Goal: Task Accomplishment & Management: Manage account settings

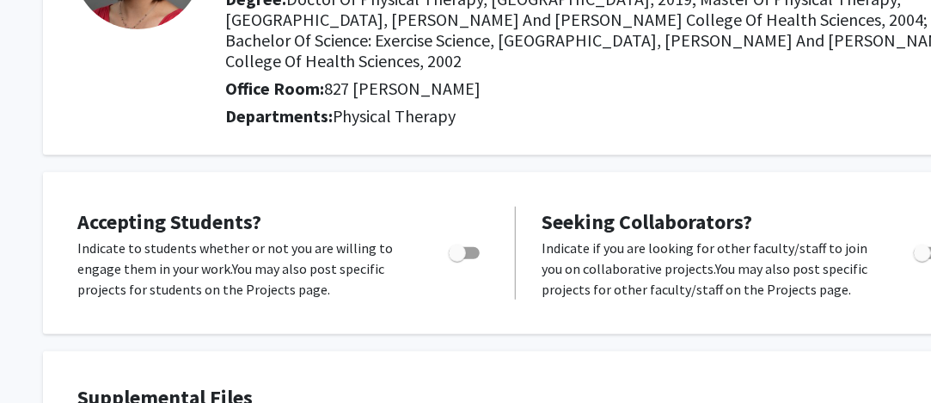
scroll to position [213, 0]
click at [930, 244] on span "Toggle" at bounding box center [922, 252] width 17 height 17
click at [923, 259] on input "Toggle" at bounding box center [922, 259] width 1 height 1
checkbox input "true"
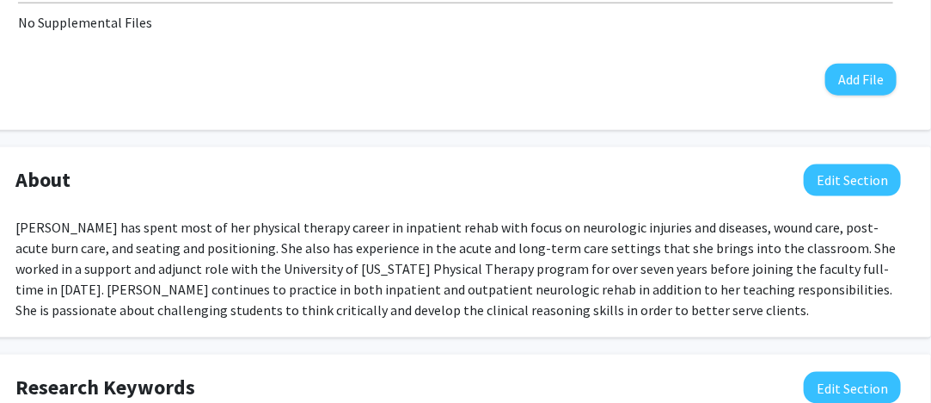
scroll to position [624, 58]
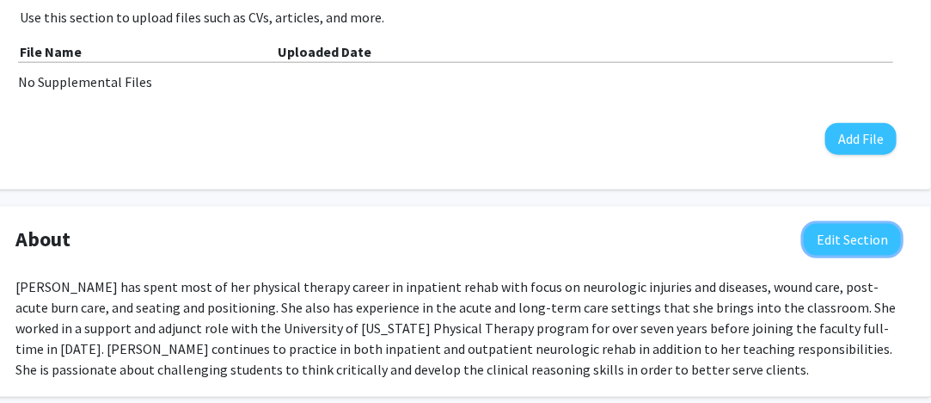
click at [851, 224] on button "Edit Section" at bounding box center [852, 240] width 97 height 32
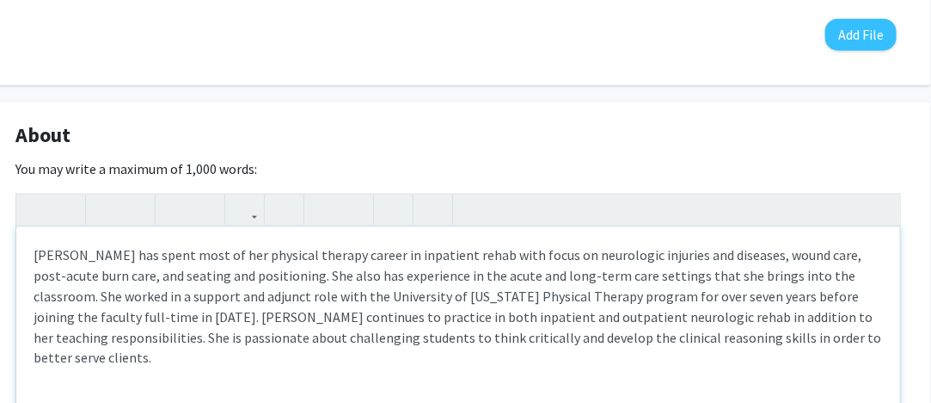
scroll to position [796, 58]
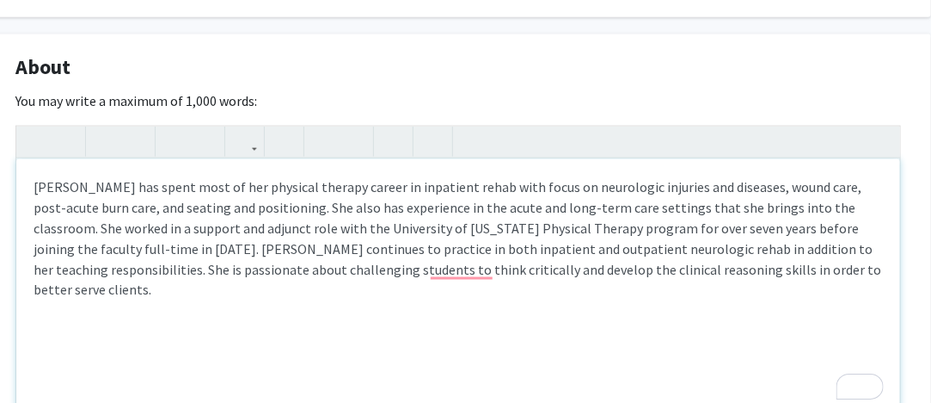
click at [292, 200] on div "[PERSON_NAME] has spent most of her physical therapy career in inpatient rehab …" at bounding box center [458, 288] width 884 height 258
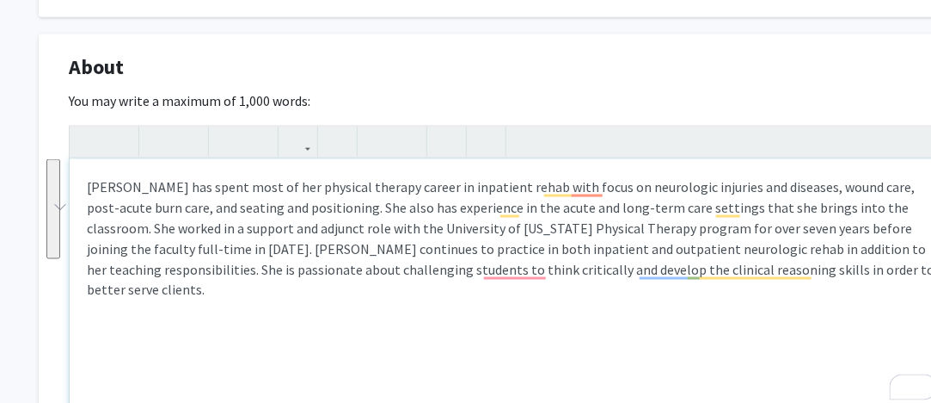
scroll to position [796, 0]
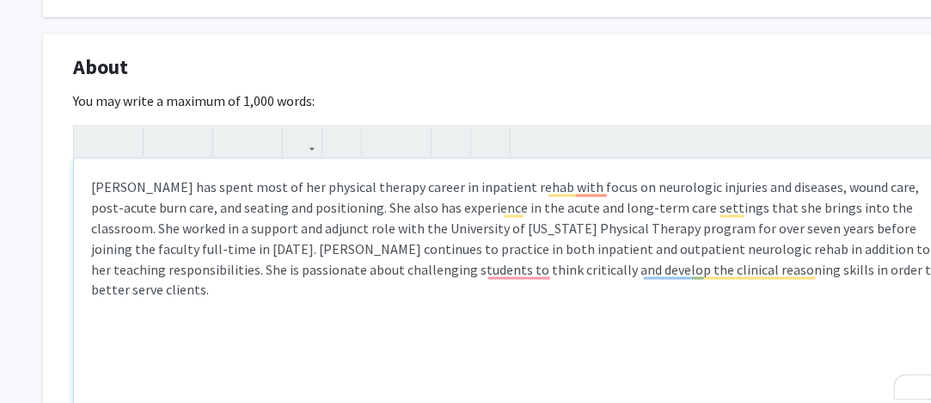
drag, startPoint x: 27, startPoint y: 166, endPoint x: 457, endPoint y: 166, distance: 430.0
click at [31, 109] on div "[PERSON_NAME] Edit Section See Public View help Title: Associate Teaching Profe…" at bounding box center [516, 180] width 1032 height 1829
click at [557, 280] on div "[PERSON_NAME] has spent most of her physical therapy career in inpatient rehab …" at bounding box center [516, 288] width 884 height 258
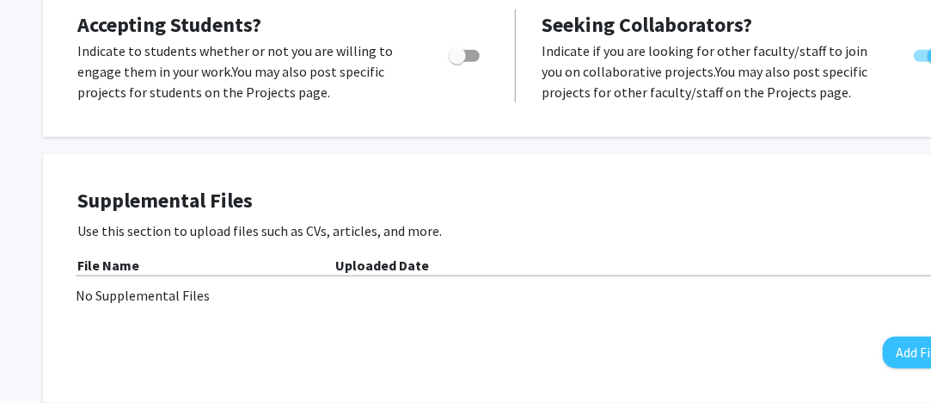
drag, startPoint x: 853, startPoint y: 250, endPoint x: 55, endPoint y: 14, distance: 832.5
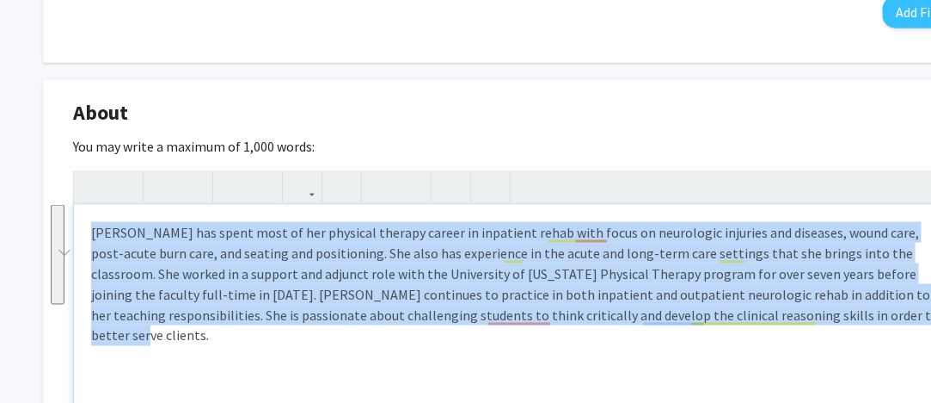
scroll to position [836, 0]
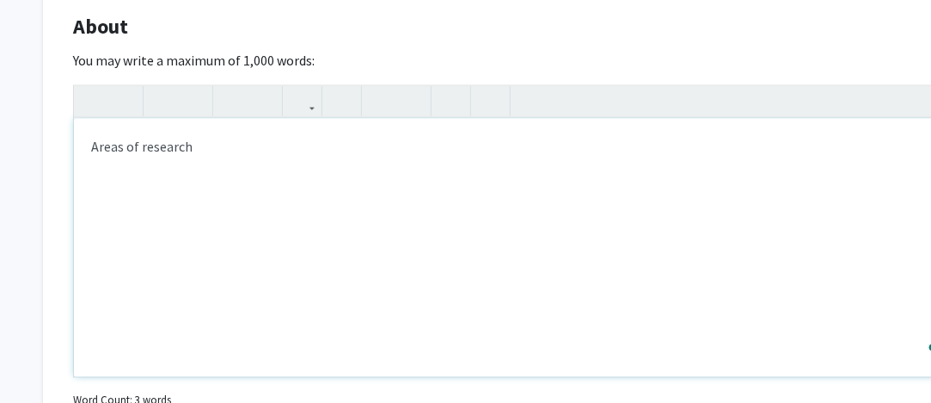
type textarea "Areas of research"
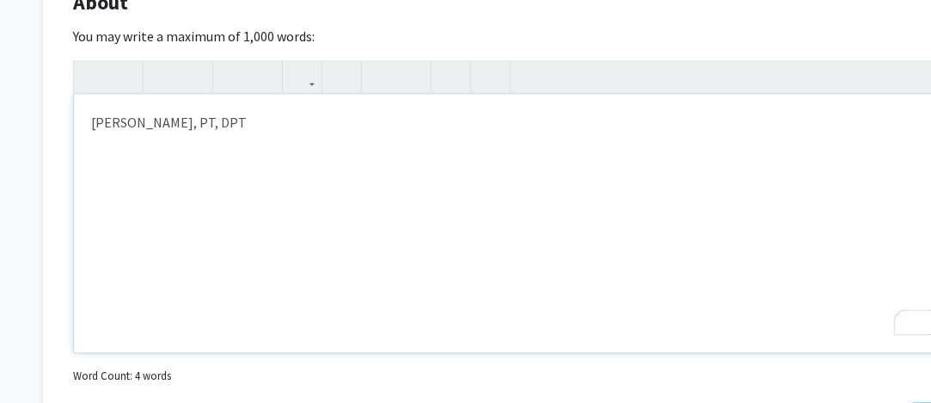
scroll to position [874, 0]
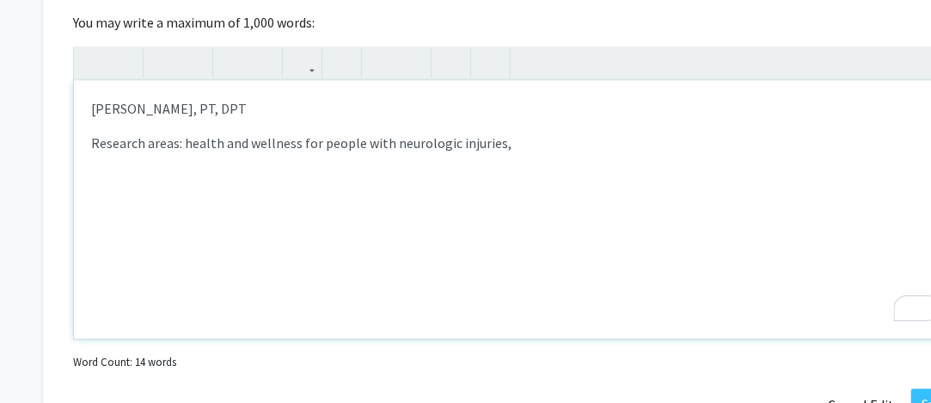
click at [304, 132] on p "Research areas: health and wellness for people with neurologic injuries," at bounding box center [516, 142] width 850 height 21
click at [633, 132] on p "Research areas: health and wellness programming for people with neurologic inju…" at bounding box center [516, 142] width 850 height 21
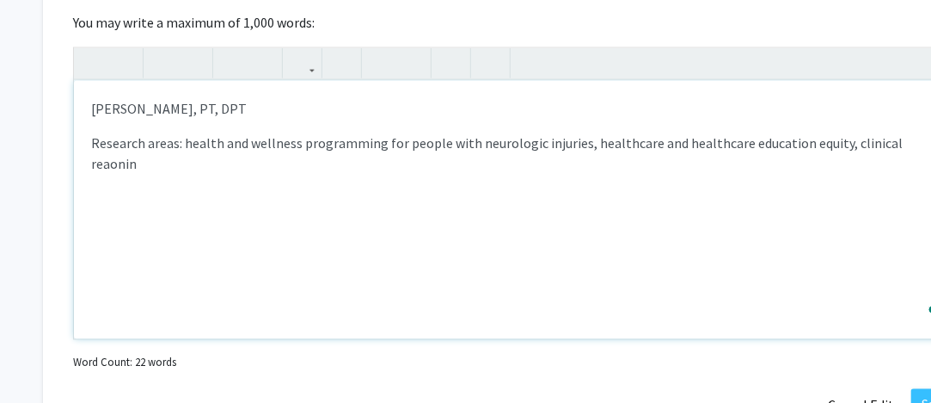
scroll to position [874, 2]
click at [898, 132] on p "Research areas: health and wellness programming for people with neurologic inju…" at bounding box center [514, 152] width 850 height 41
click at [881, 134] on div "[PERSON_NAME], PT, DPT Research areas: health and wellness programming for peop…" at bounding box center [514, 210] width 884 height 258
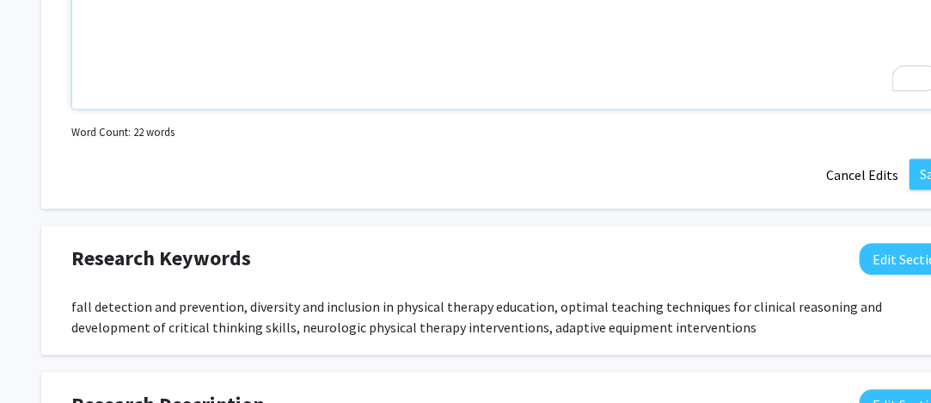
scroll to position [1218, 2]
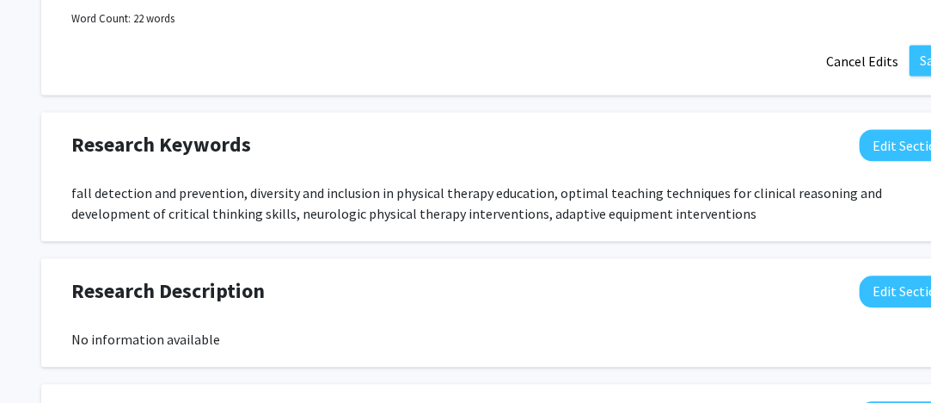
click at [729, 187] on div "fall detection and prevention, diversity and inclusion in physical therapy educ…" at bounding box center [514, 202] width 886 height 41
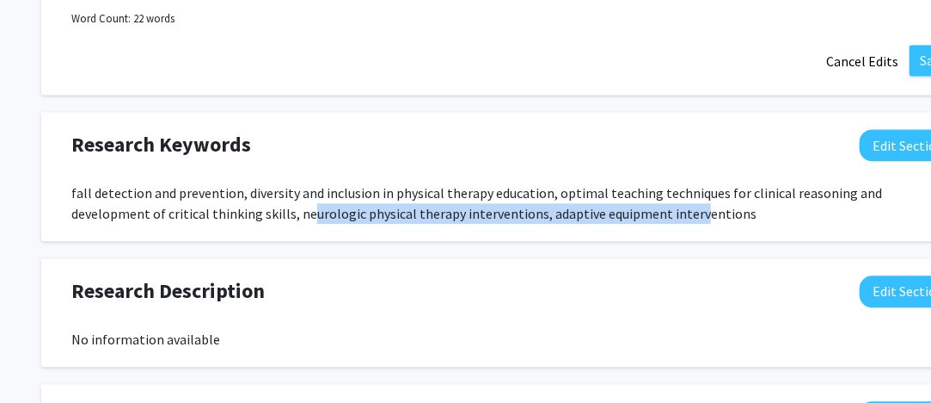
drag, startPoint x: 220, startPoint y: 184, endPoint x: 628, endPoint y: 190, distance: 407.7
click at [599, 190] on div "fall detection and prevention, diversity and inclusion in physical therapy educ…" at bounding box center [514, 202] width 886 height 41
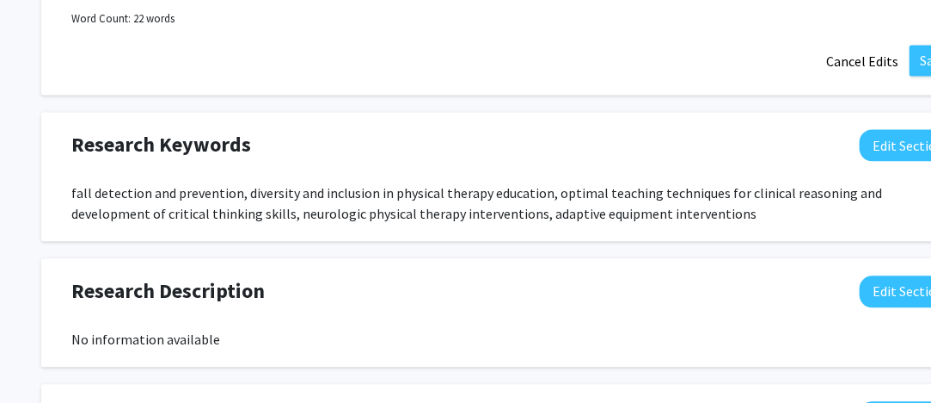
click at [628, 190] on div "fall detection and prevention, diversity and inclusion in physical therapy educ…" at bounding box center [514, 202] width 886 height 41
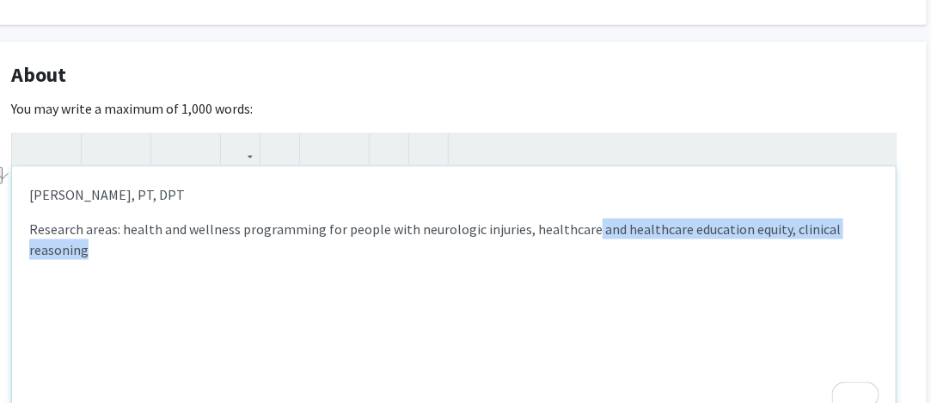
scroll to position [788, 100]
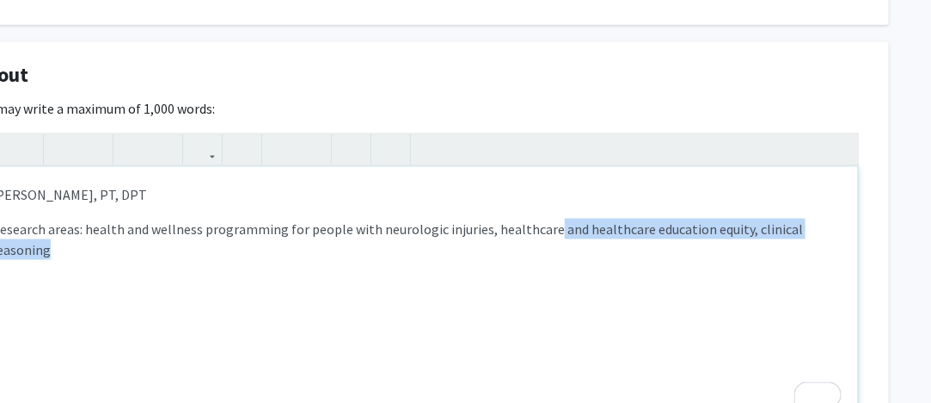
drag, startPoint x: 640, startPoint y: 194, endPoint x: 943, endPoint y: 221, distance: 304.0
click at [843, 209] on div "[PERSON_NAME], PT, DPT Research areas: health and wellness programming for peop…" at bounding box center [416, 296] width 884 height 258
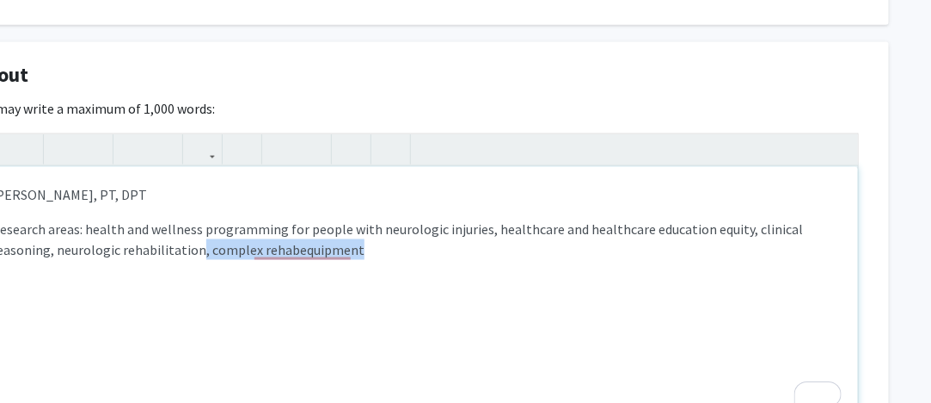
drag, startPoint x: 196, startPoint y: 227, endPoint x: 454, endPoint y: 223, distance: 258.1
click at [454, 223] on p "Research areas: health and wellness programming for people with neurologic inju…" at bounding box center [416, 238] width 850 height 41
type textarea "<p>[PERSON_NAME], PT, DPT</p><p>Research areas: health and wellness programming…"
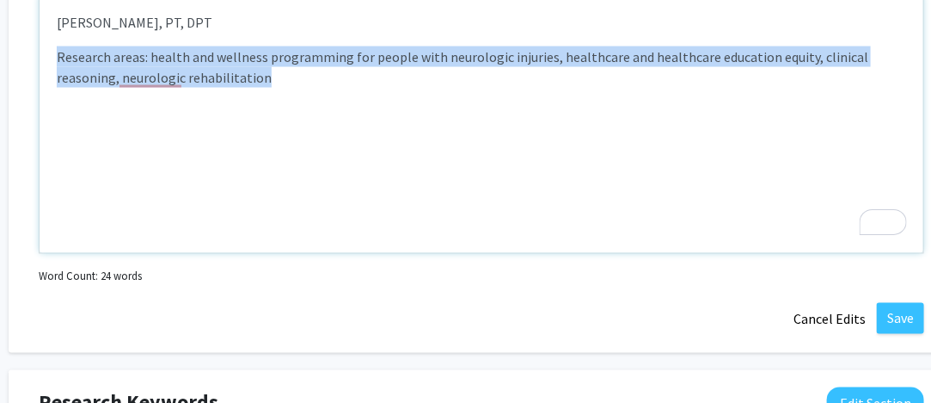
scroll to position [960, 0]
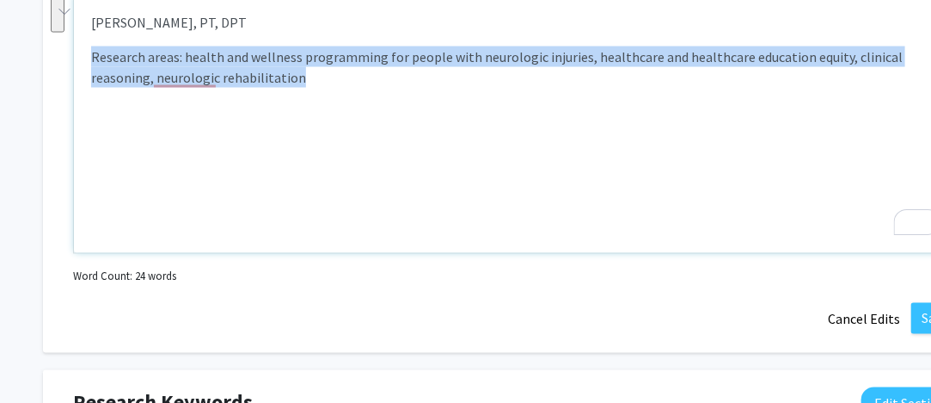
drag, startPoint x: 206, startPoint y: 64, endPoint x: 83, endPoint y: 29, distance: 128.5
click at [81, 29] on div "[PERSON_NAME], PT, DPT Research areas: health and wellness programming for peop…" at bounding box center [516, 124] width 884 height 258
copy p "Research areas: health and wellness programming for people with neurologic inju…"
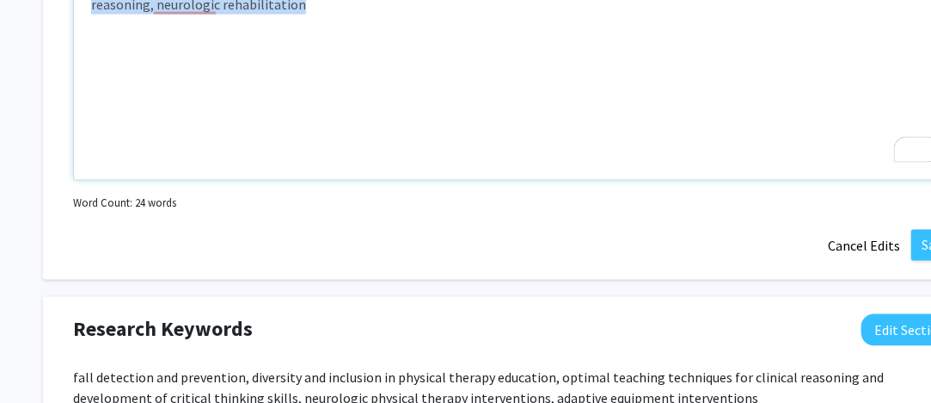
scroll to position [1132, 0]
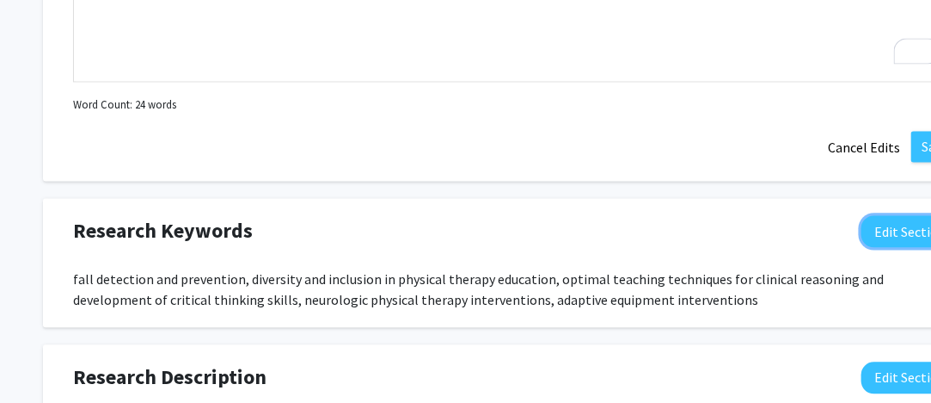
click at [905, 215] on button "Edit Section" at bounding box center [910, 231] width 97 height 32
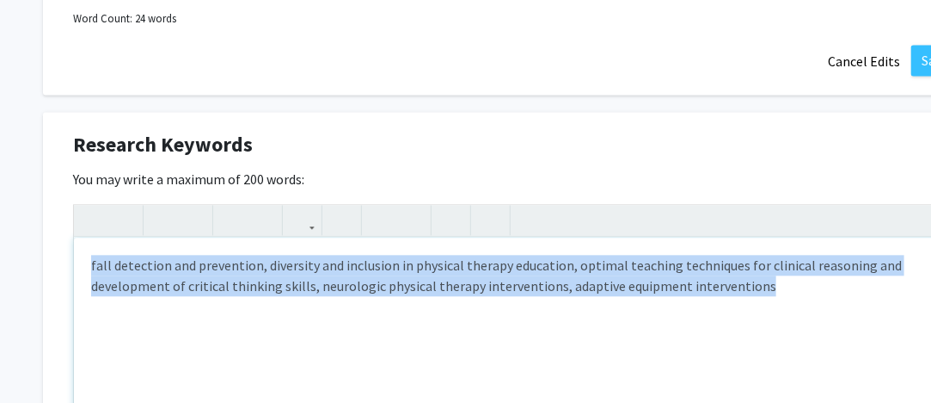
scroll to position [1218, 67]
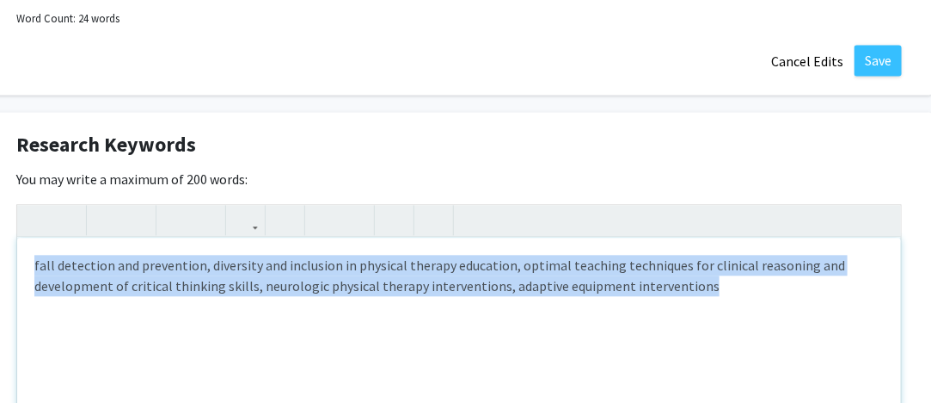
drag, startPoint x: 89, startPoint y: 239, endPoint x: 937, endPoint y: 269, distance: 847.7
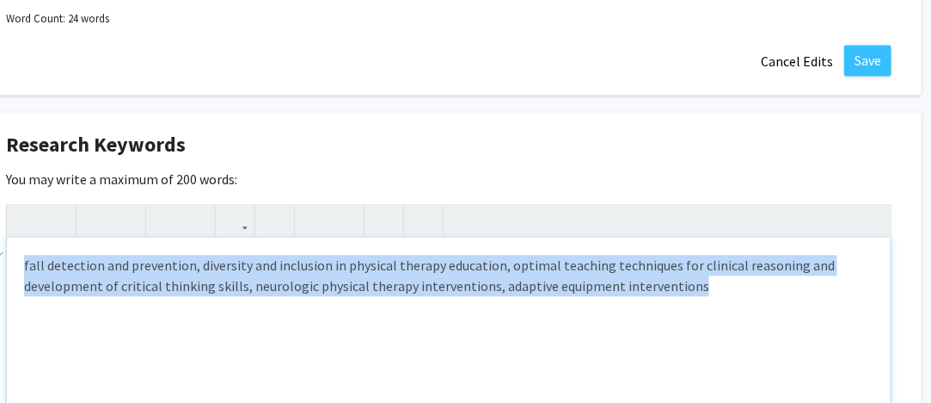
paste div "To enrich screen reader interactions, please activate Accessibility in Grammarl…"
type textarea "<p>Research areas: health and wellness programming for people with neurologic i…"
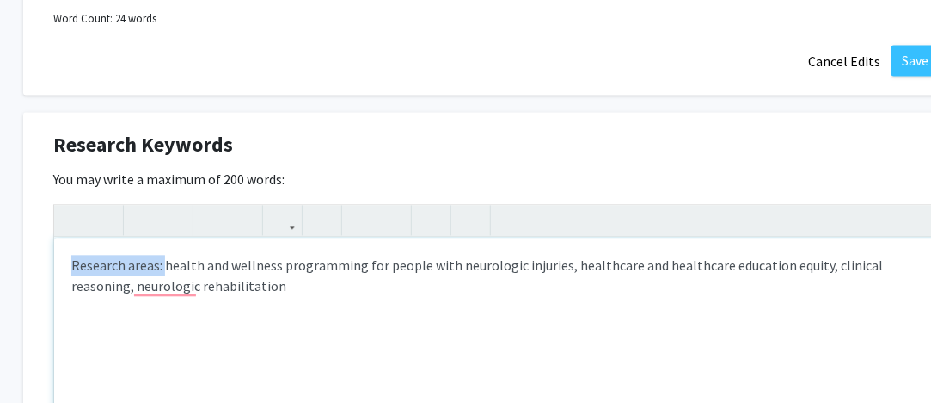
scroll to position [1218, 0]
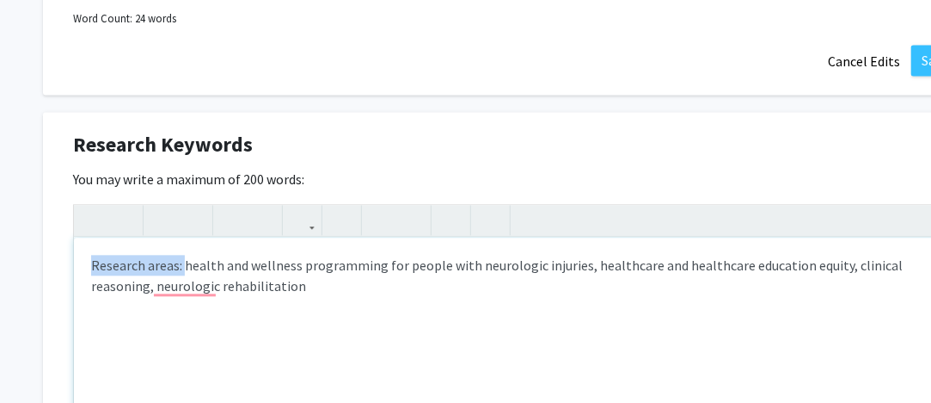
drag, startPoint x: 115, startPoint y: 245, endPoint x: 0, endPoint y: 249, distance: 115.3
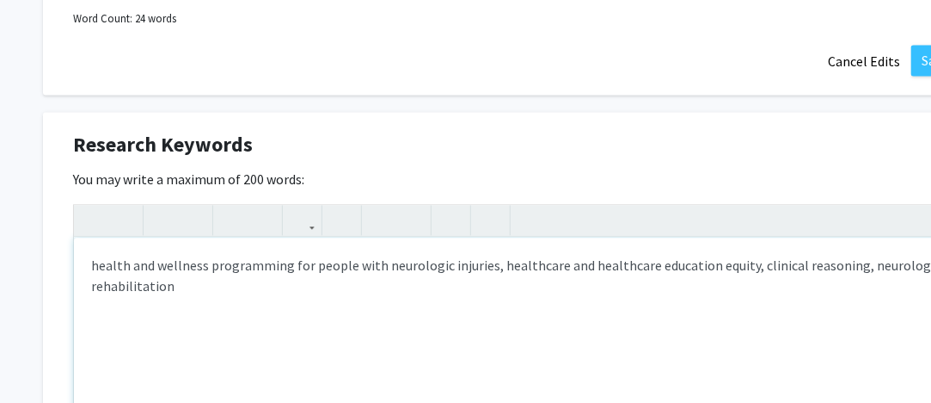
click at [201, 255] on p "health and wellness programming for people with neurologic injuries, healthcare…" at bounding box center [516, 275] width 850 height 41
click at [433, 255] on p "health and wellness, disabilities, neurology, neurologic injuries, healthcare a…" at bounding box center [516, 275] width 850 height 41
click at [503, 255] on p "health and wellness, disabilities, neurology, neurologic injury, healthcare and…" at bounding box center [516, 275] width 850 height 41
click at [520, 255] on p "health and wellness, disabilities, neurology, neurologic injury, healthcare and…" at bounding box center [516, 275] width 850 height 41
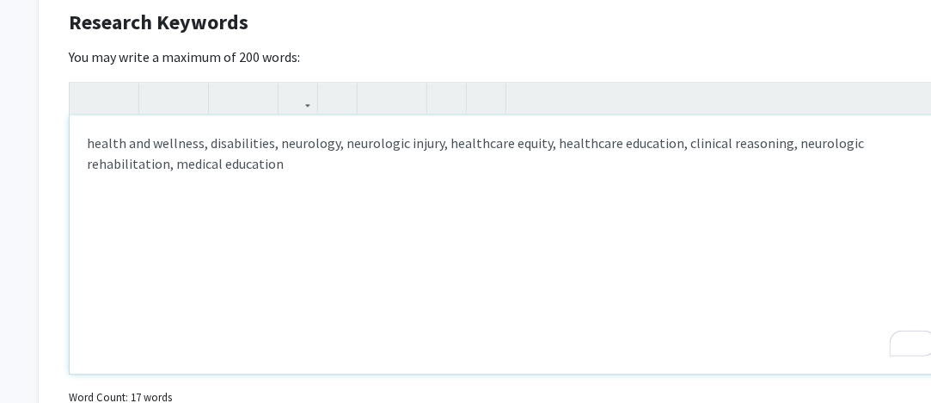
scroll to position [1218, 4]
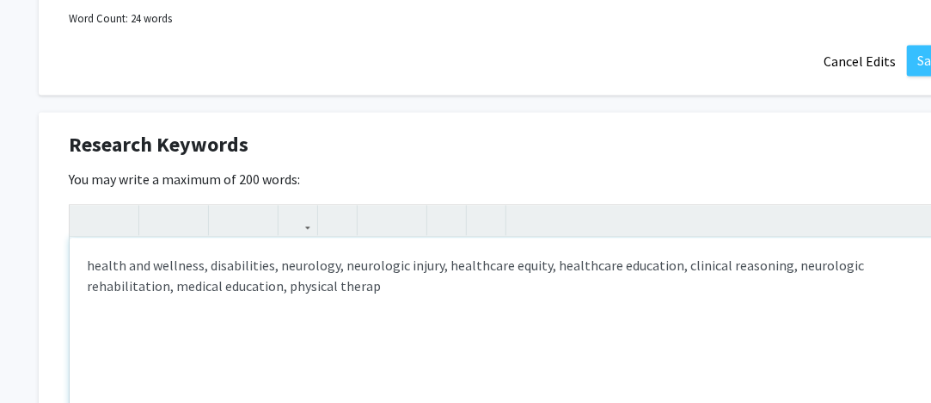
type textarea "<p>health and wellness, disabilities, neurology, neurologic injury, healthcare …"
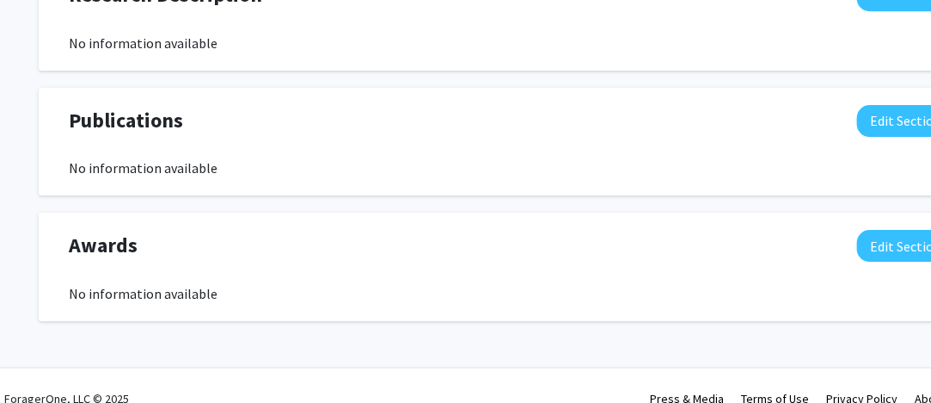
scroll to position [1868, 100]
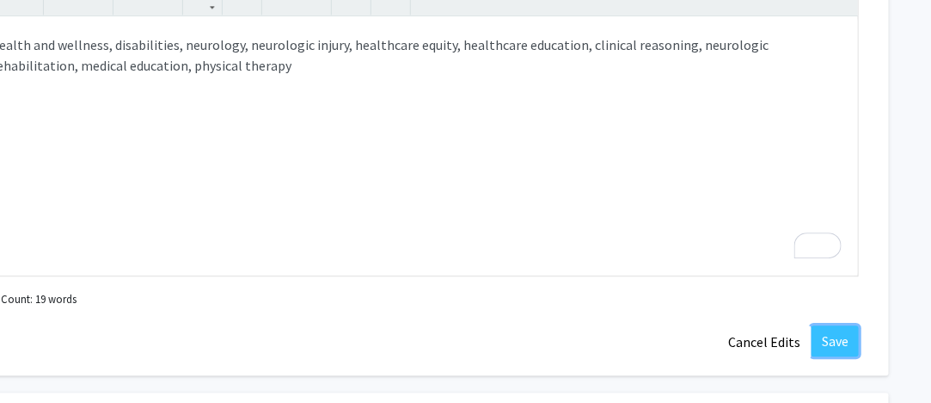
click at [840, 325] on button "Save" at bounding box center [835, 340] width 47 height 31
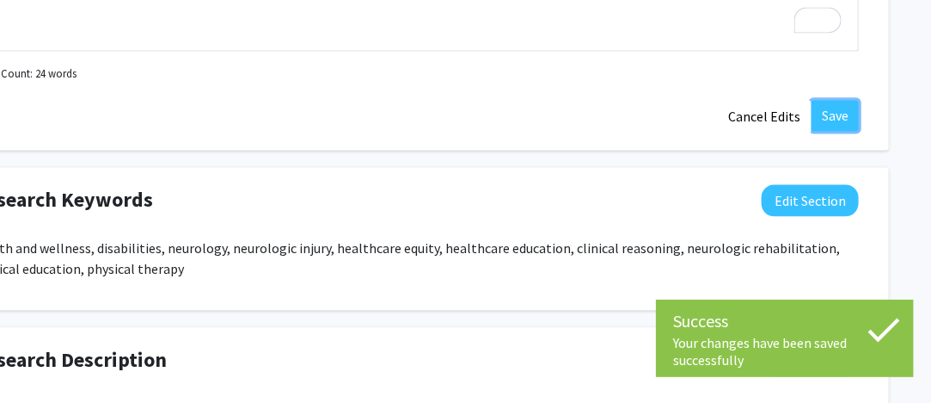
click at [845, 100] on button "Save" at bounding box center [835, 115] width 47 height 31
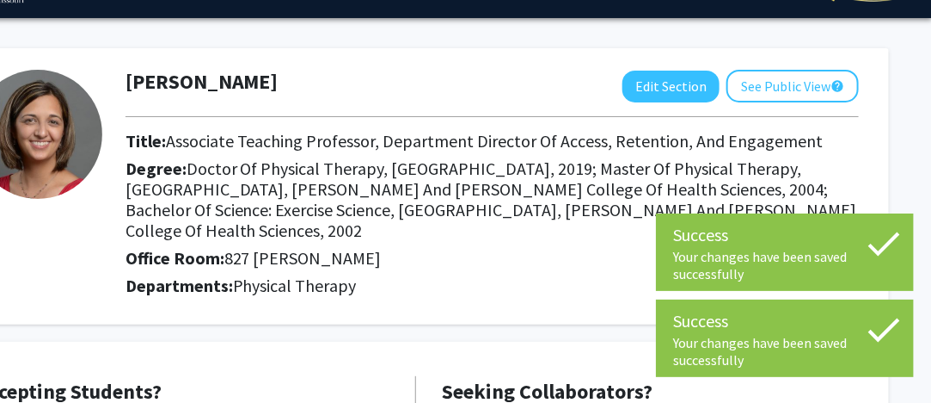
scroll to position [0, 100]
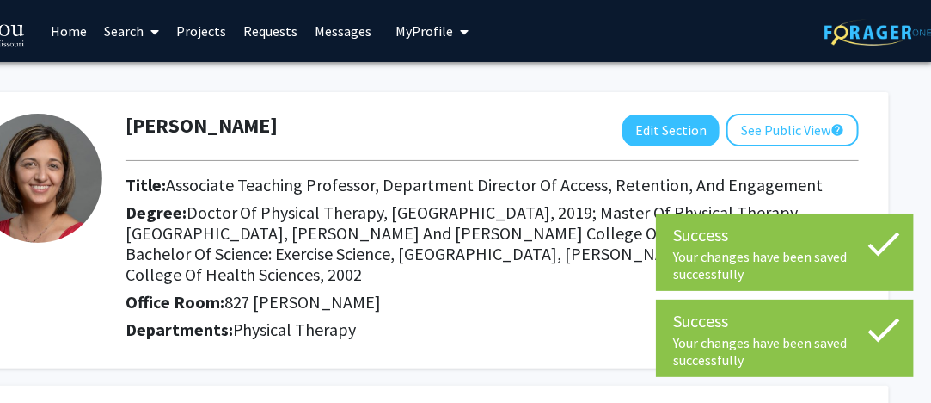
click at [518, 292] on h2 "Office Room: [STREET_ADDRESS][PERSON_NAME]" at bounding box center [493, 302] width 734 height 21
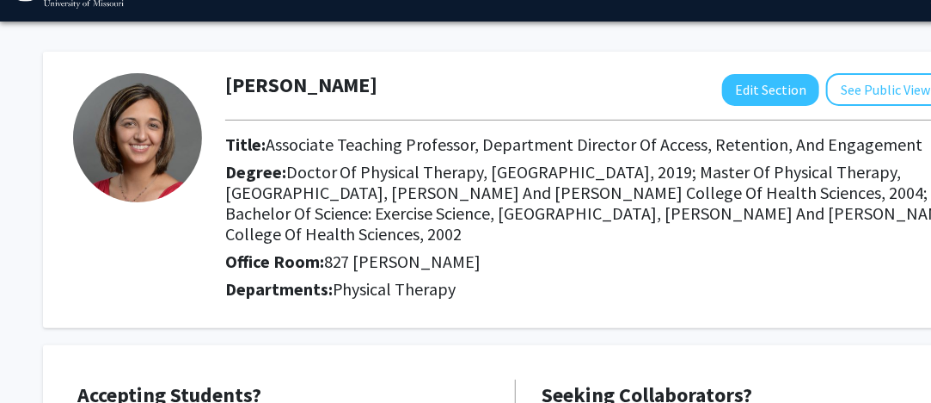
scroll to position [0, 0]
